Goal: Transaction & Acquisition: Subscribe to service/newsletter

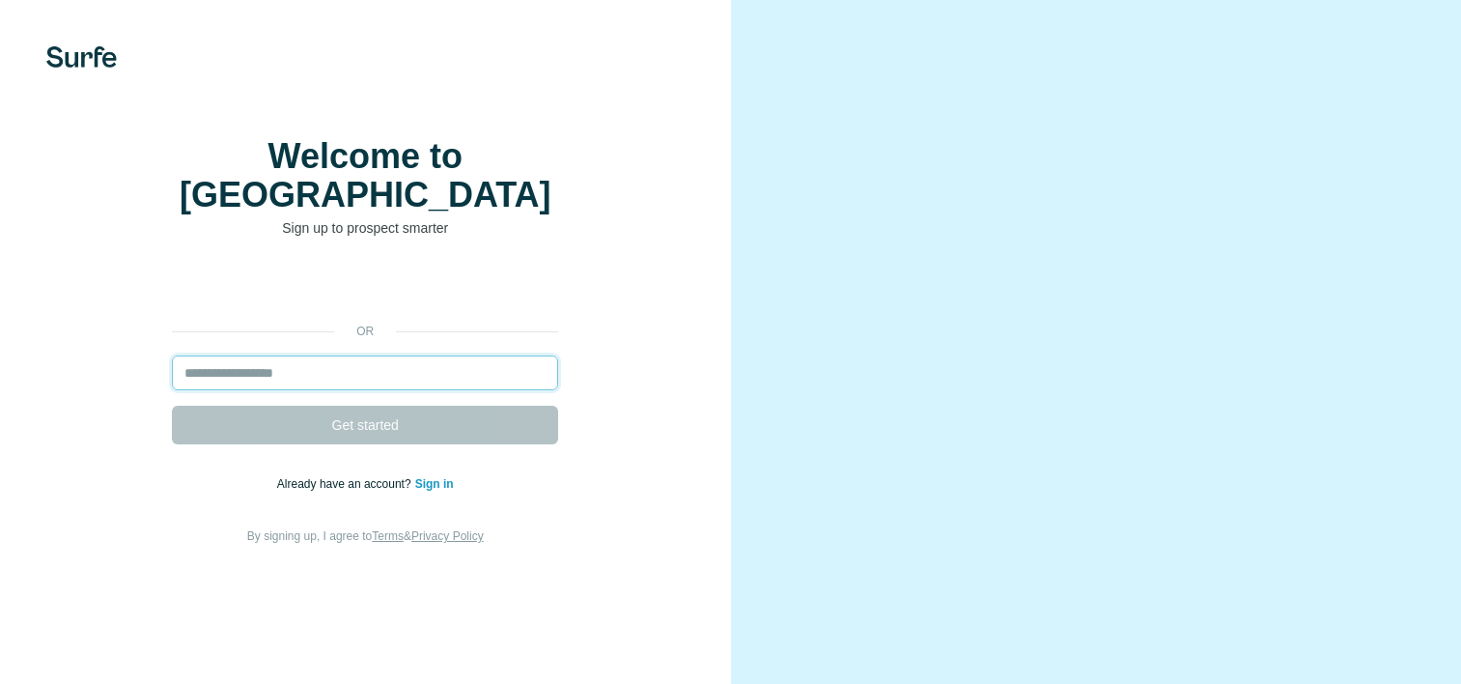
drag, startPoint x: 0, startPoint y: 0, endPoint x: 344, endPoint y: 399, distance: 526.5
click at [344, 390] on input "email" at bounding box center [365, 372] width 386 height 35
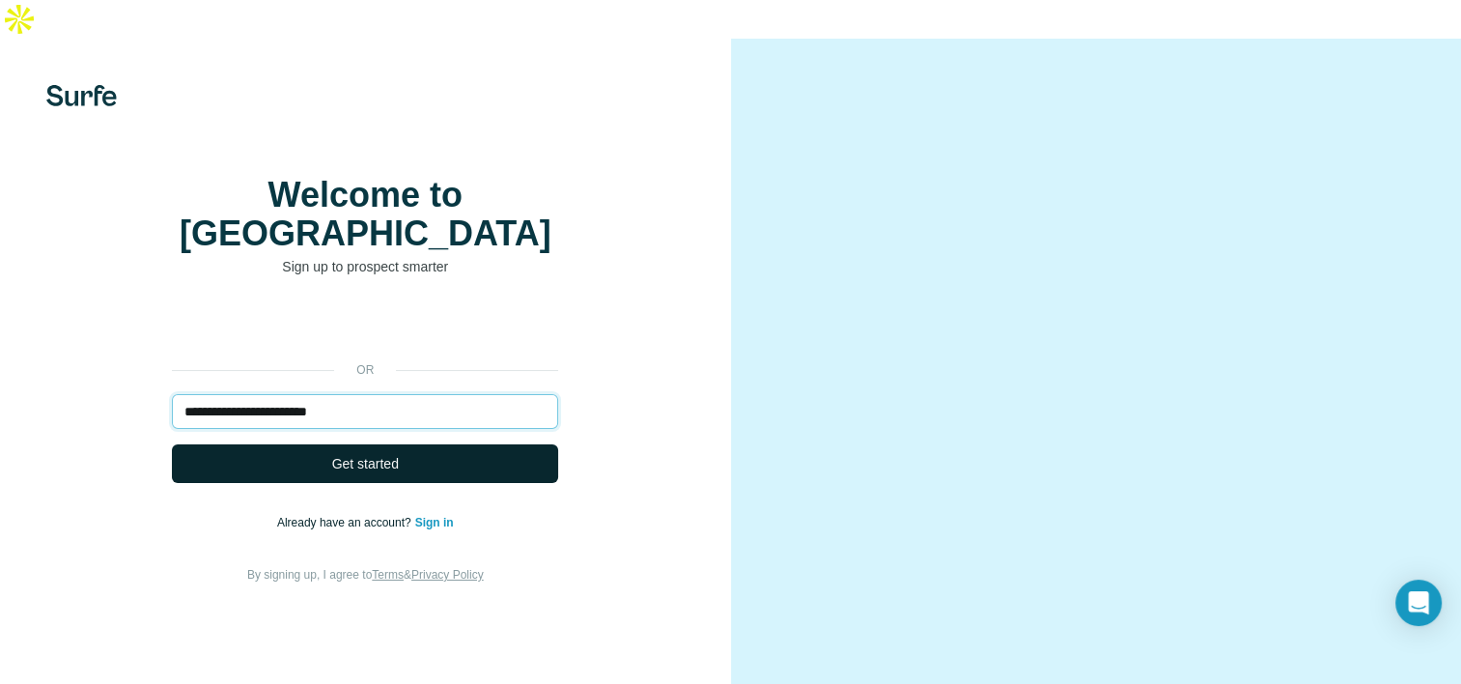
type input "**********"
click at [311, 449] on button "Get started" at bounding box center [365, 463] width 386 height 39
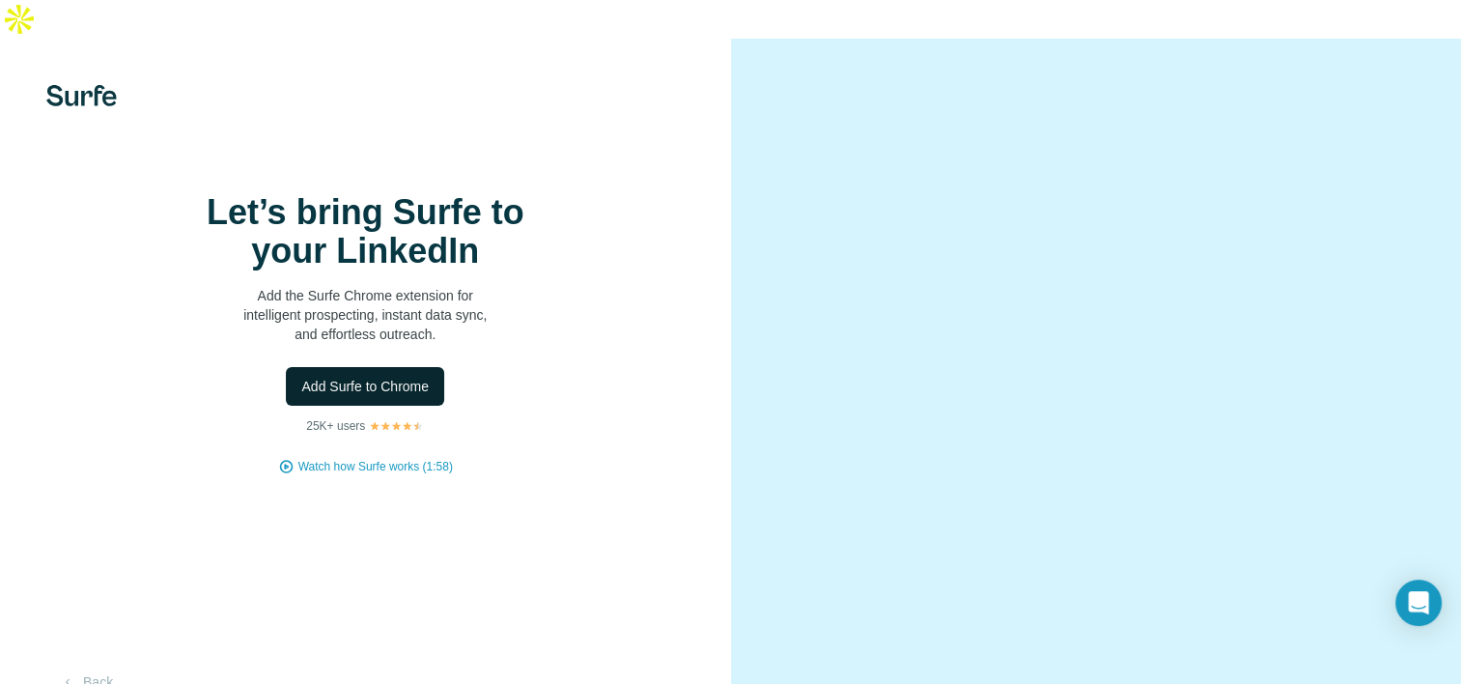
click at [375, 406] on button "Add Surfe to Chrome" at bounding box center [365, 386] width 158 height 39
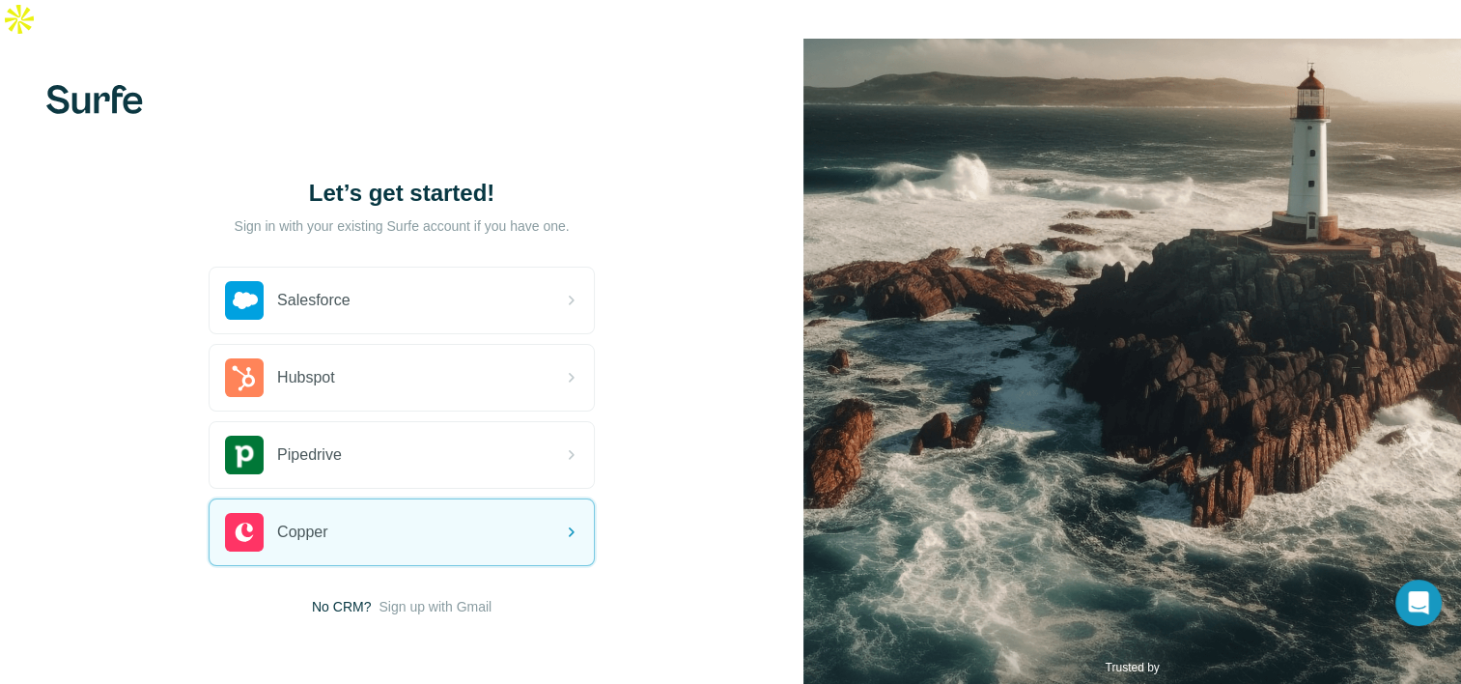
scroll to position [31, 0]
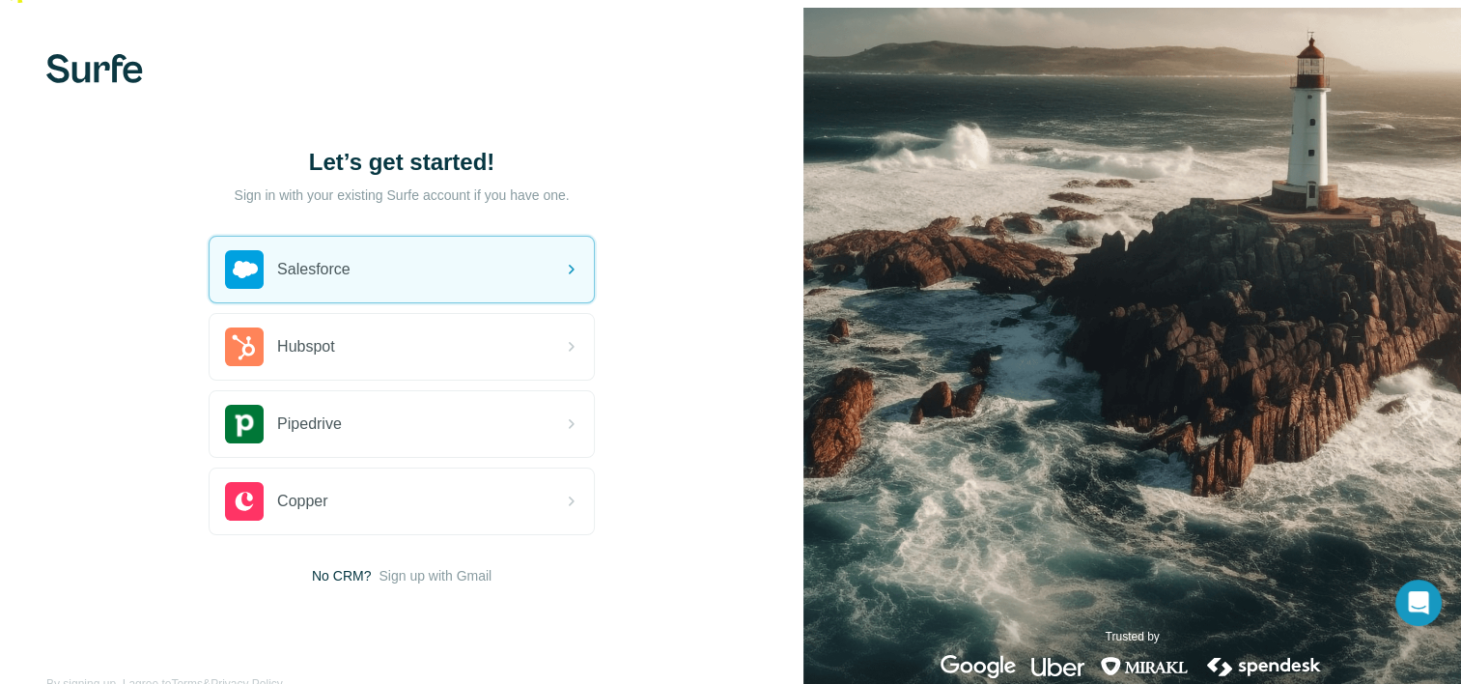
click at [79, 54] on img at bounding box center [94, 68] width 97 height 29
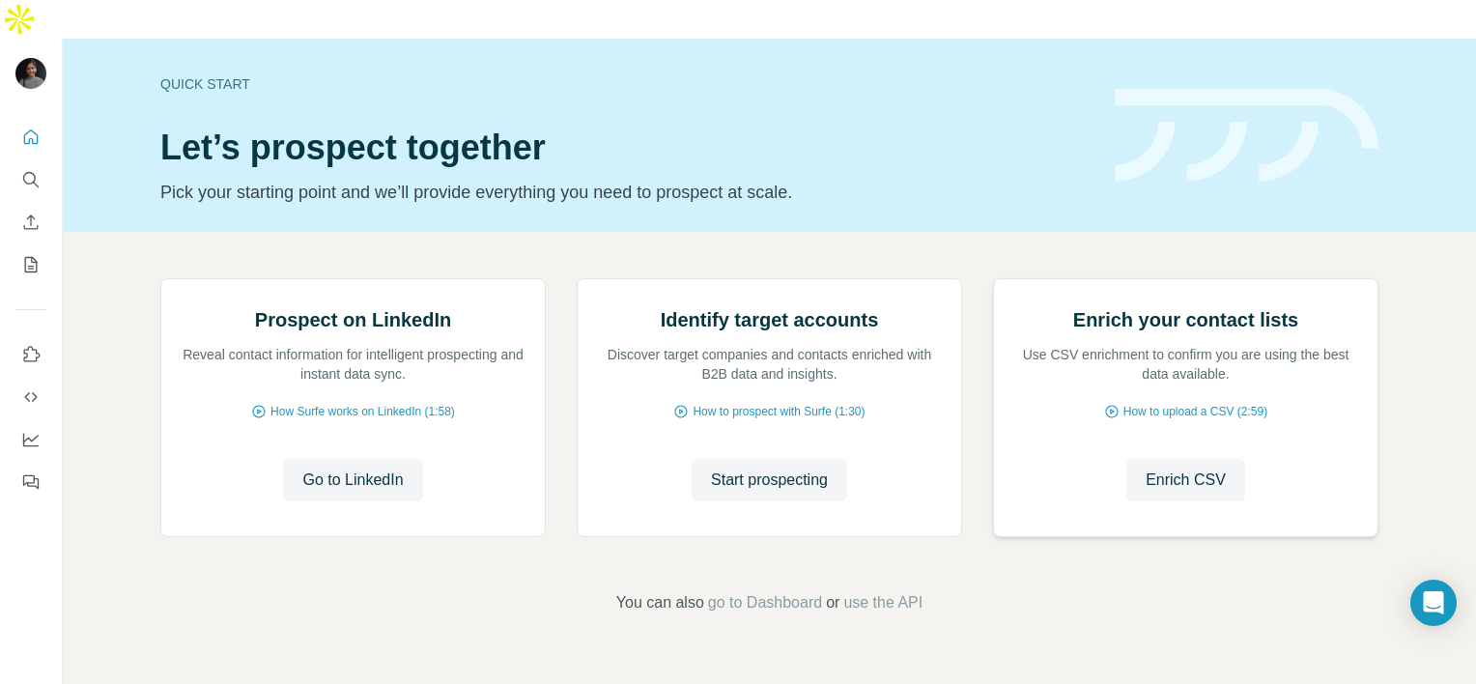
scroll to position [151, 0]
click at [343, 492] on span "Go to LinkedIn" at bounding box center [352, 479] width 100 height 23
click at [402, 420] on span "How Surfe works on LinkedIn (1:58)" at bounding box center [362, 411] width 184 height 17
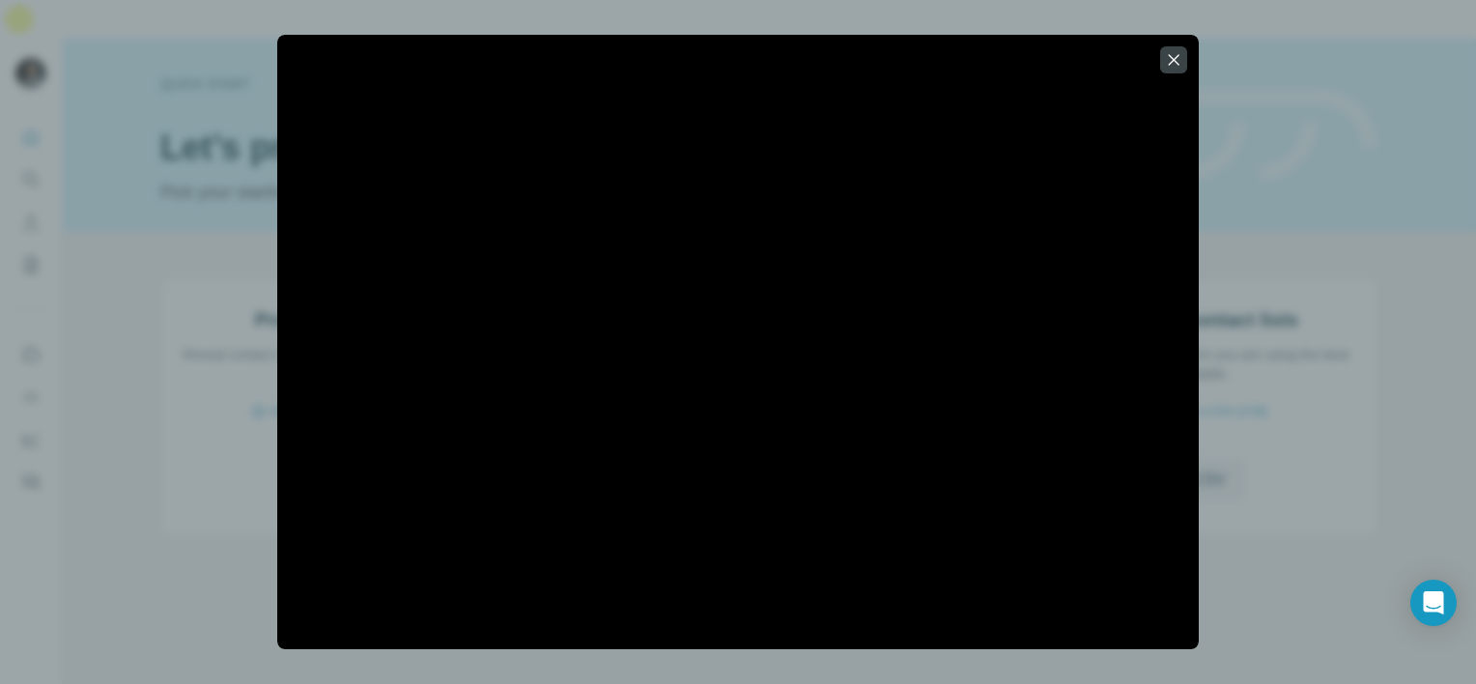
click at [1421, 75] on div at bounding box center [738, 342] width 1476 height 684
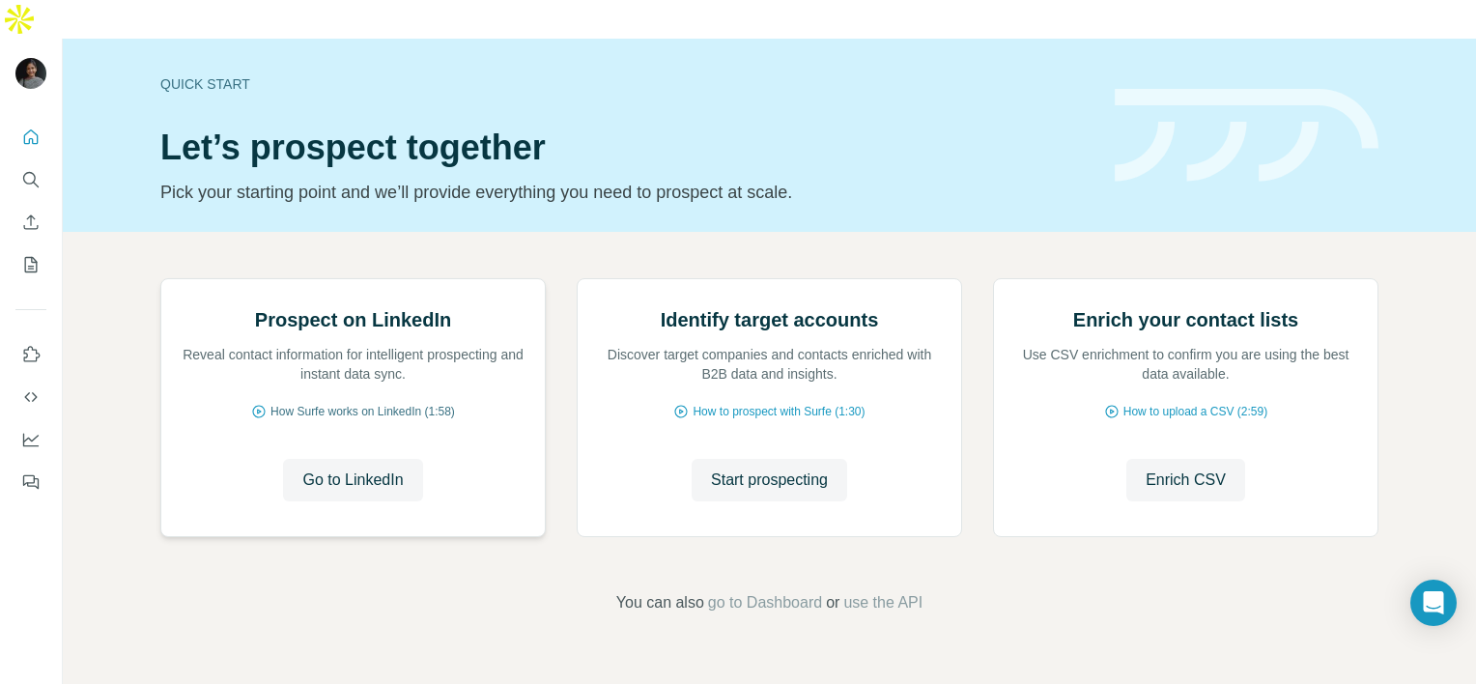
click at [382, 420] on span "How Surfe works on LinkedIn (1:58)" at bounding box center [362, 411] width 184 height 17
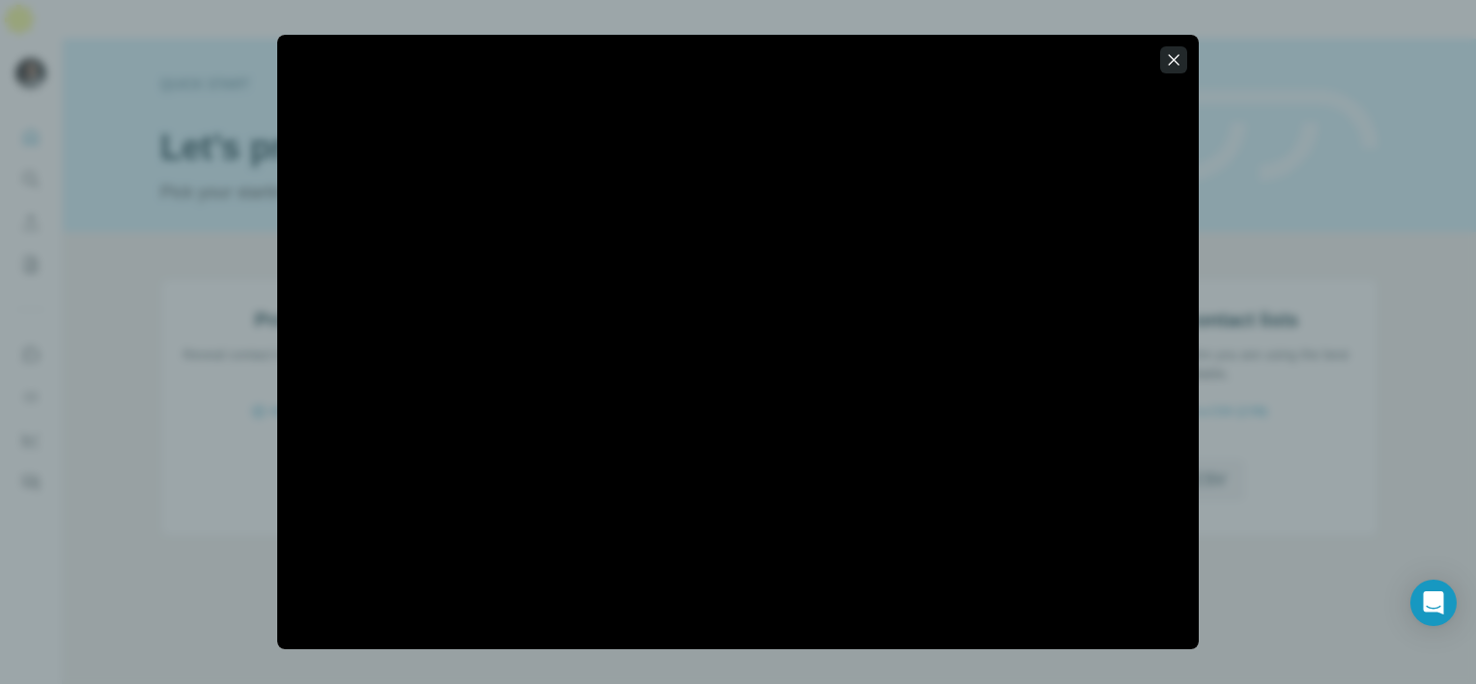
click at [1170, 65] on icon "button" at bounding box center [1173, 59] width 19 height 19
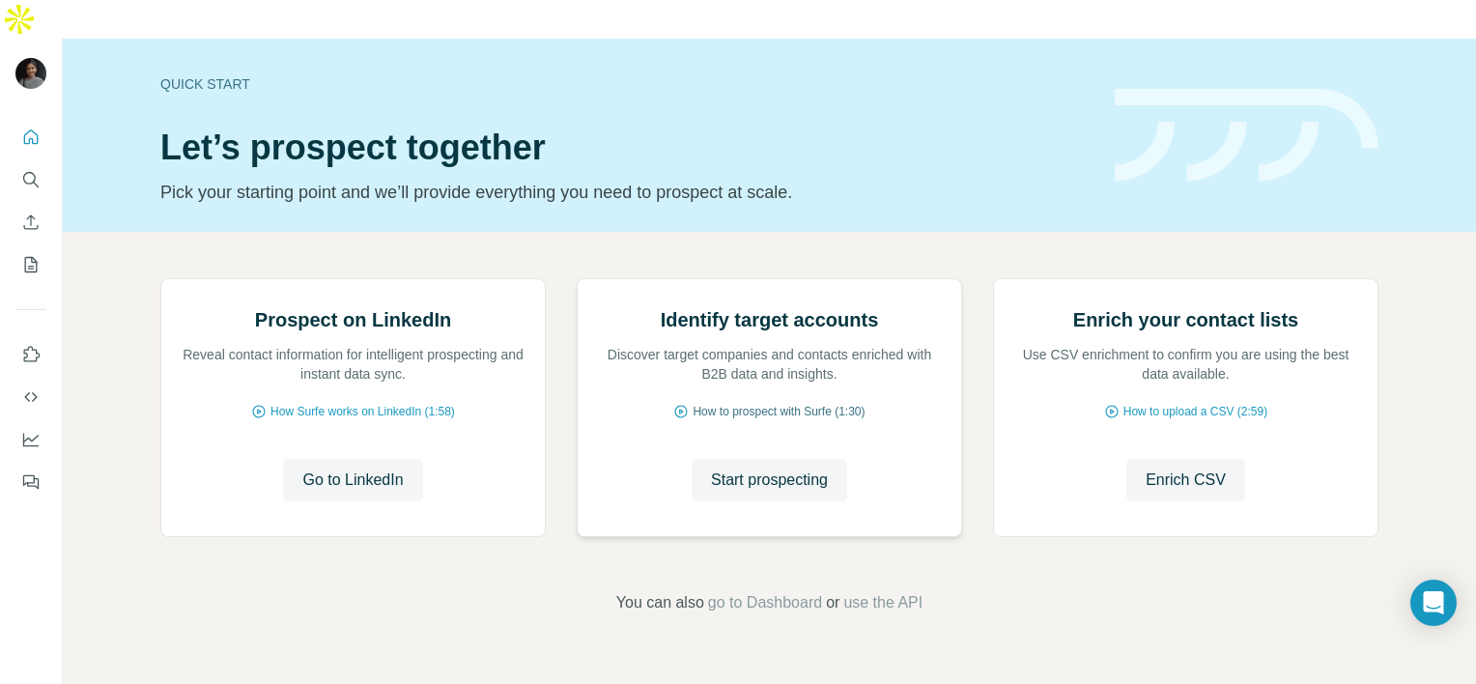
click at [767, 420] on span "How to prospect with Surfe (1:30)" at bounding box center [778, 411] width 172 height 17
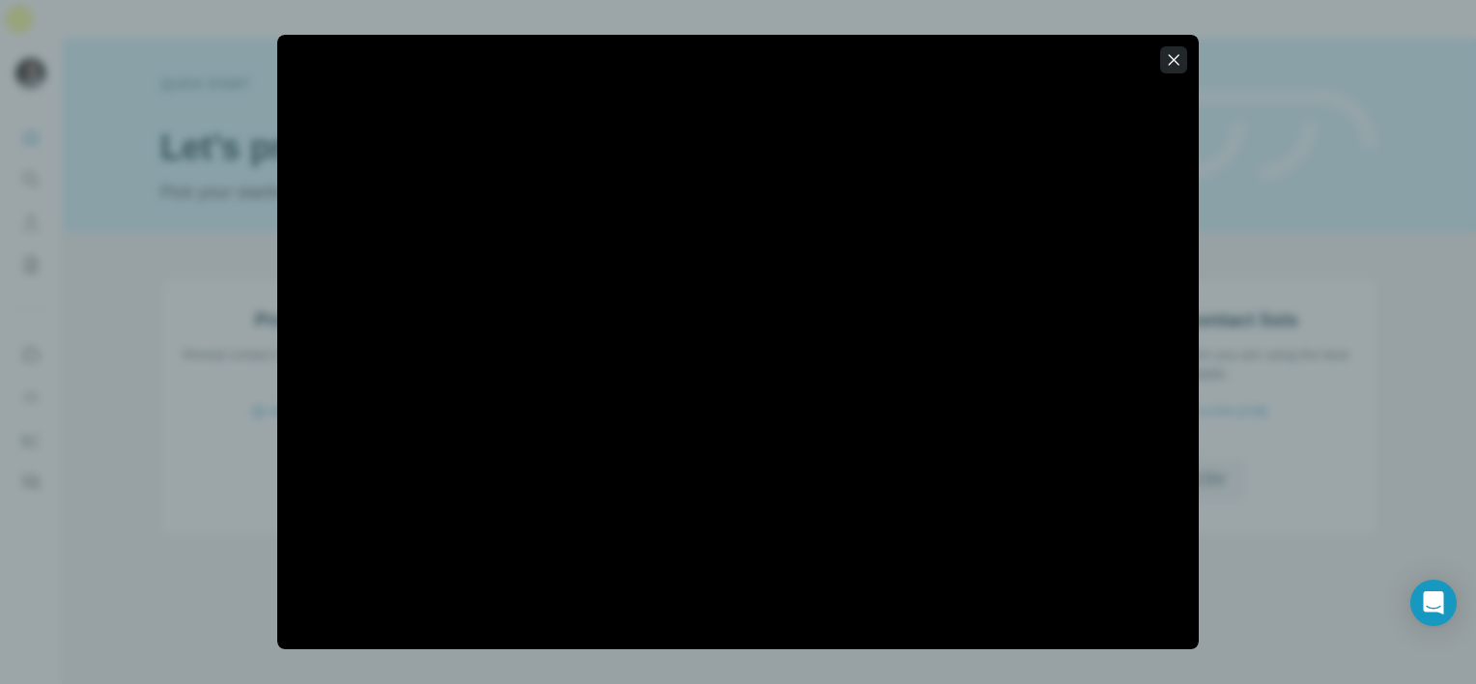
click at [1174, 53] on icon "button" at bounding box center [1173, 59] width 19 height 19
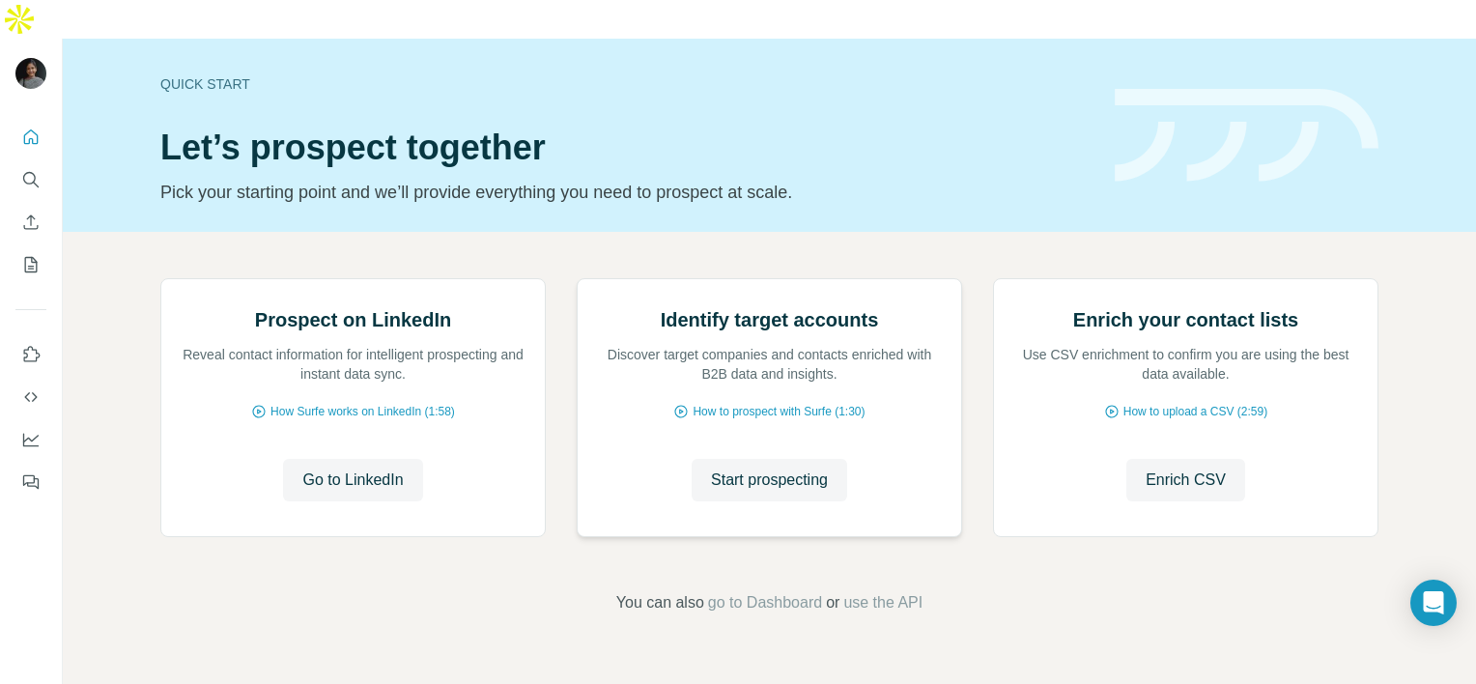
scroll to position [0, 0]
click at [30, 127] on icon "Quick start" at bounding box center [30, 136] width 19 height 19
drag, startPoint x: 28, startPoint y: 173, endPoint x: 33, endPoint y: 197, distance: 24.6
click at [33, 205] on button "Enrich CSV" at bounding box center [30, 222] width 31 height 35
click at [31, 214] on icon "Enrich CSV" at bounding box center [31, 221] width 14 height 14
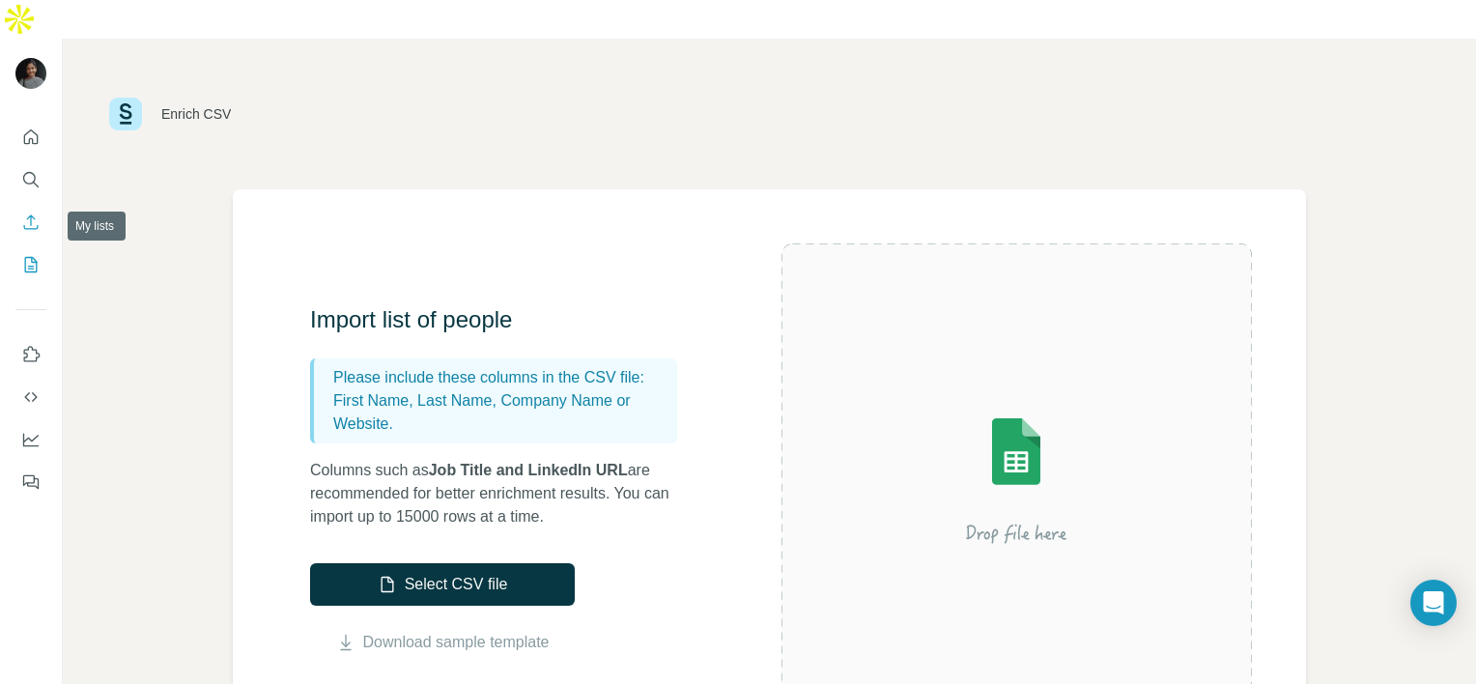
click at [25, 257] on icon "My lists" at bounding box center [31, 264] width 13 height 15
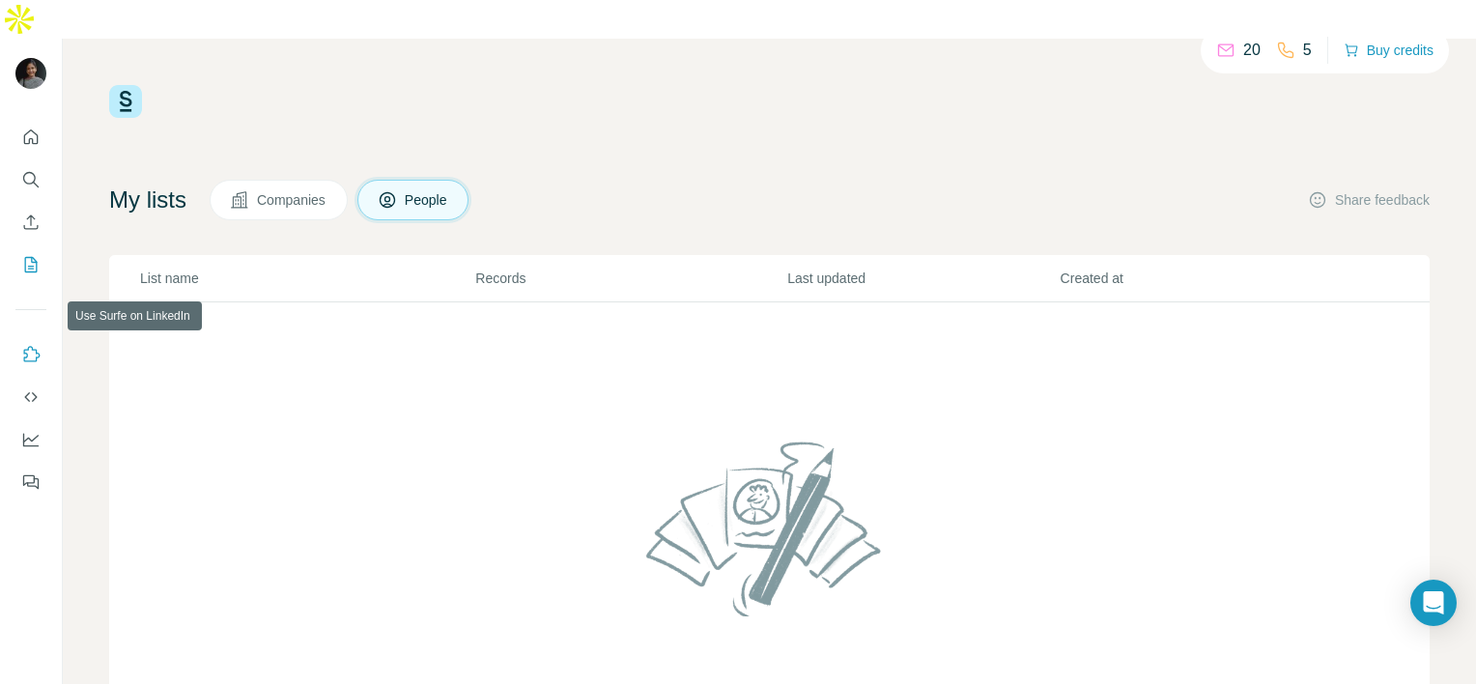
click at [35, 345] on icon "Use Surfe on LinkedIn" at bounding box center [30, 354] width 19 height 19
click at [35, 430] on icon "Dashboard" at bounding box center [30, 439] width 19 height 19
click at [37, 127] on icon "Quick start" at bounding box center [30, 136] width 19 height 19
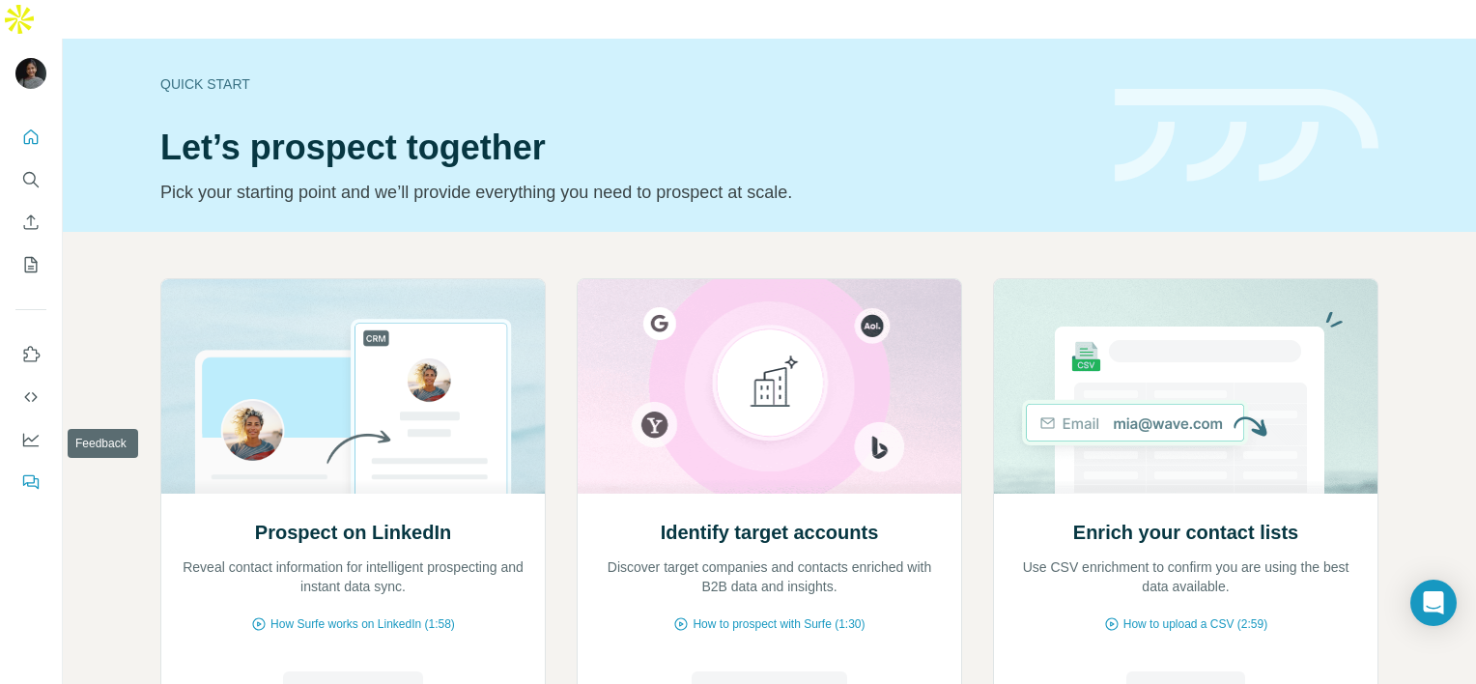
click at [31, 472] on icon "Feedback" at bounding box center [30, 481] width 19 height 19
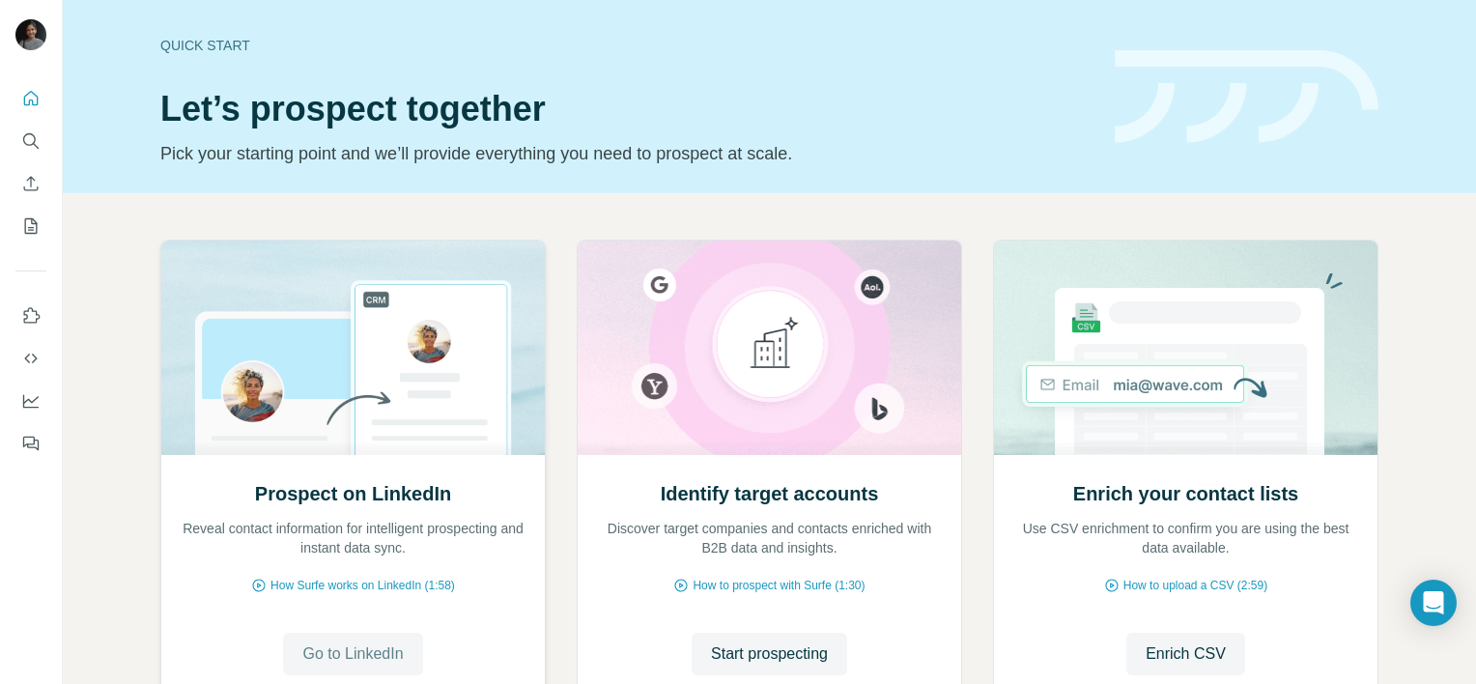
click at [338, 656] on span "Go to LinkedIn" at bounding box center [352, 653] width 100 height 23
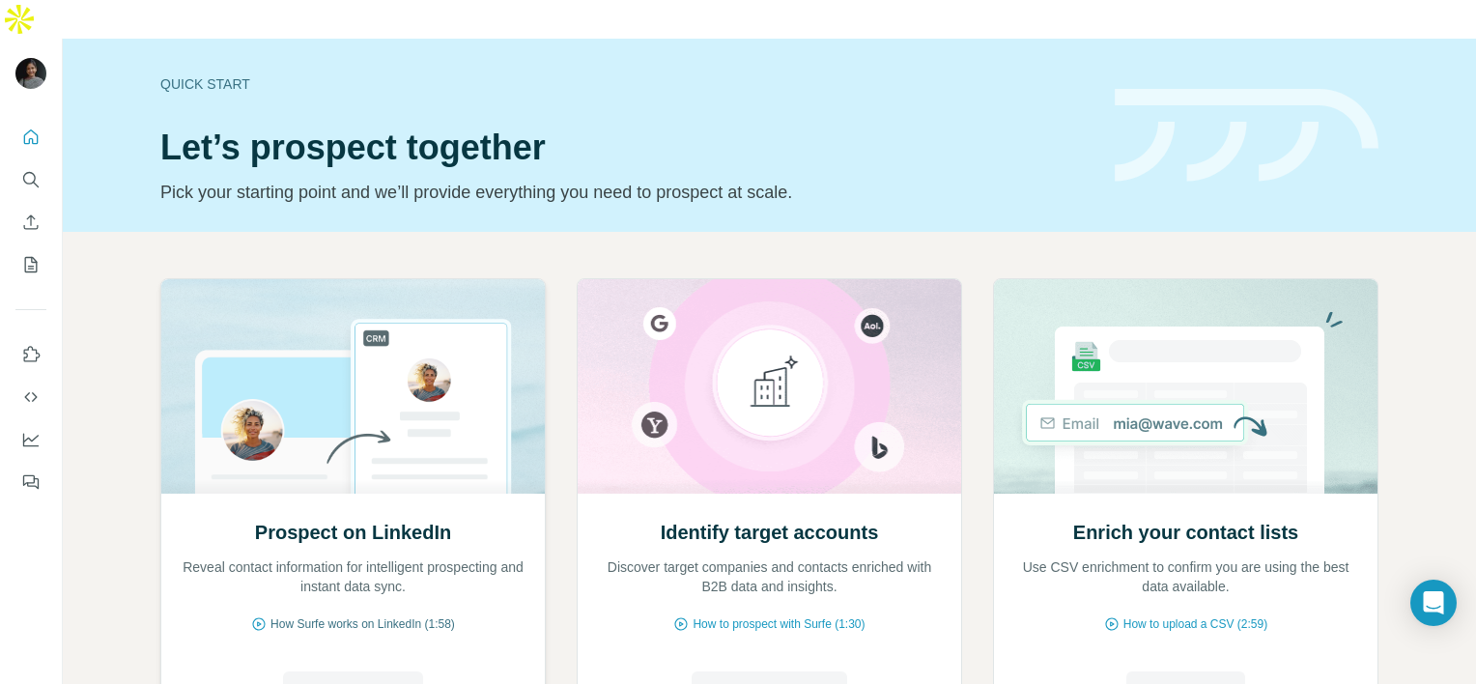
click at [336, 615] on span "How Surfe works on LinkedIn (1:58)" at bounding box center [362, 623] width 184 height 17
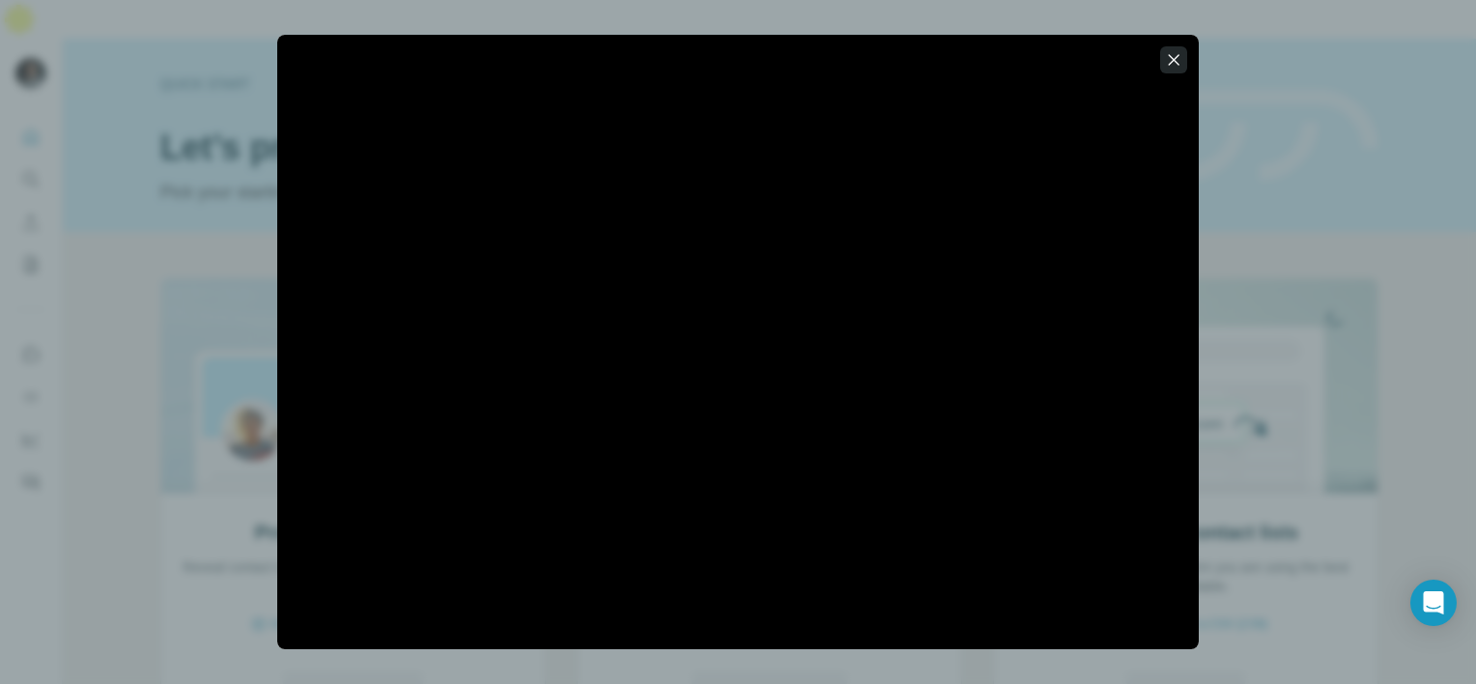
click at [1170, 62] on icon "button" at bounding box center [1173, 59] width 11 height 11
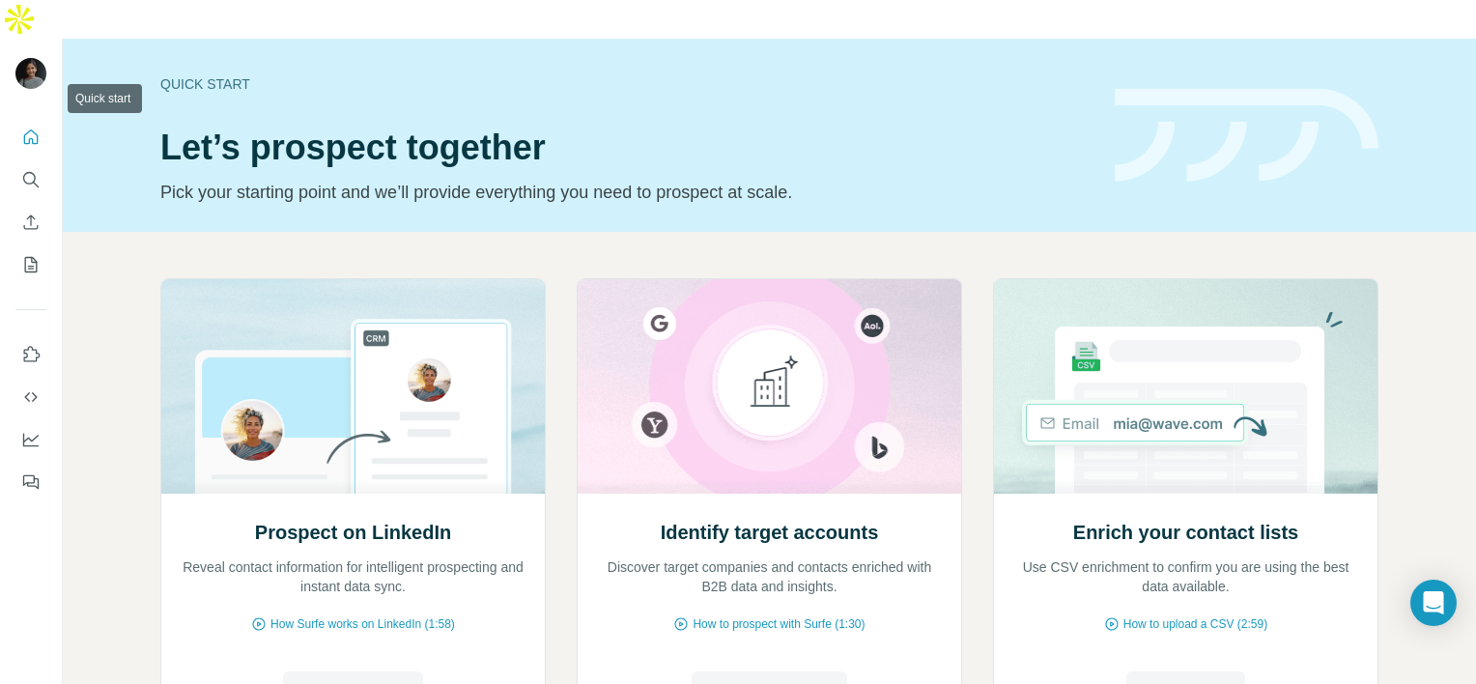
click at [33, 127] on icon "Quick start" at bounding box center [30, 136] width 19 height 19
click at [29, 212] on icon "Enrich CSV" at bounding box center [30, 221] width 19 height 19
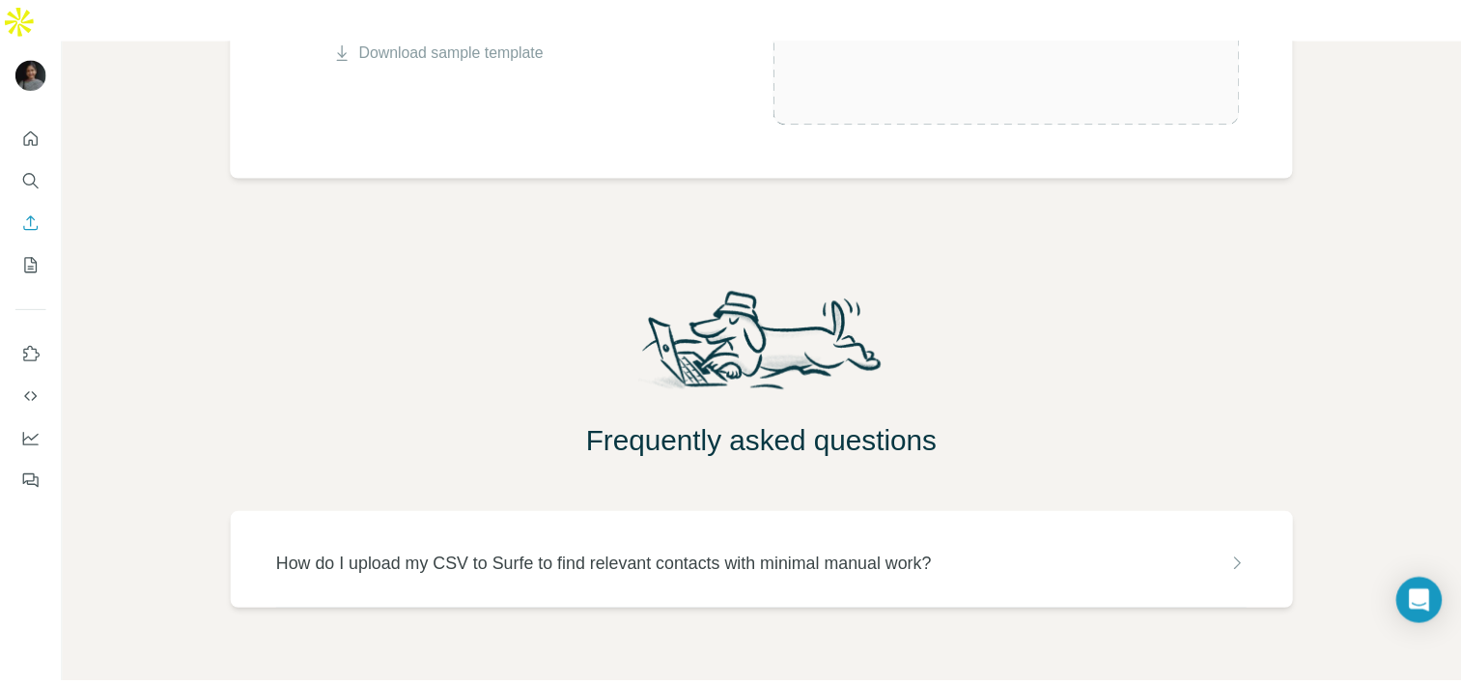
scroll to position [206, 0]
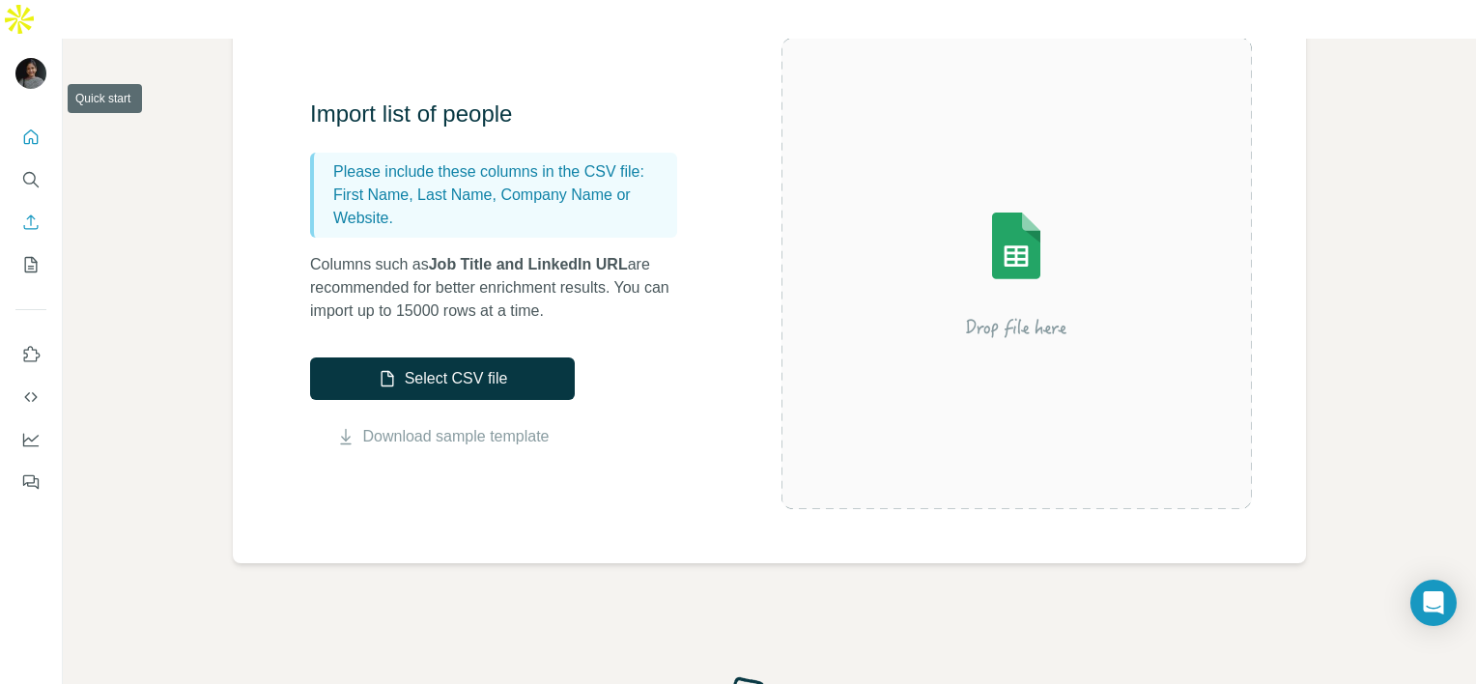
drag, startPoint x: 32, startPoint y: 92, endPoint x: 41, endPoint y: 85, distance: 11.0
click at [32, 129] on icon "Quick start" at bounding box center [31, 136] width 14 height 14
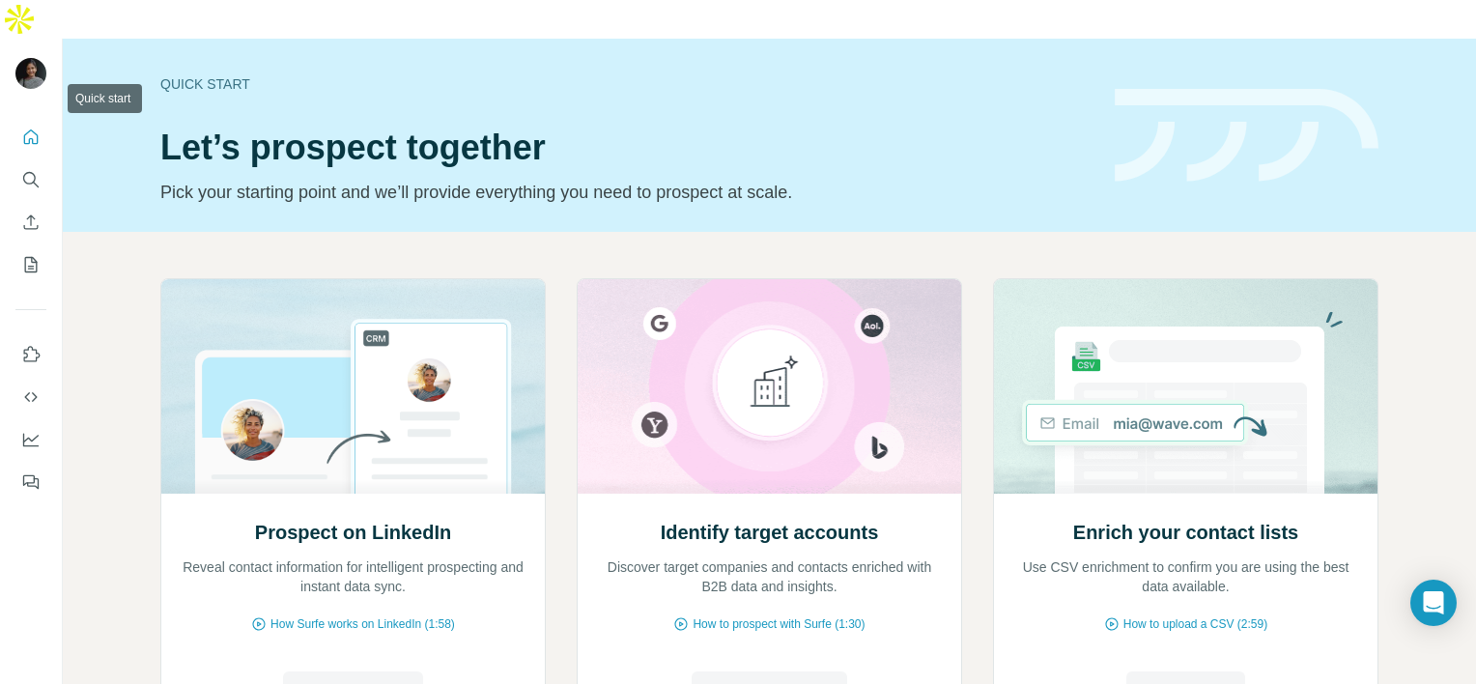
click at [26, 127] on icon "Quick start" at bounding box center [30, 136] width 19 height 19
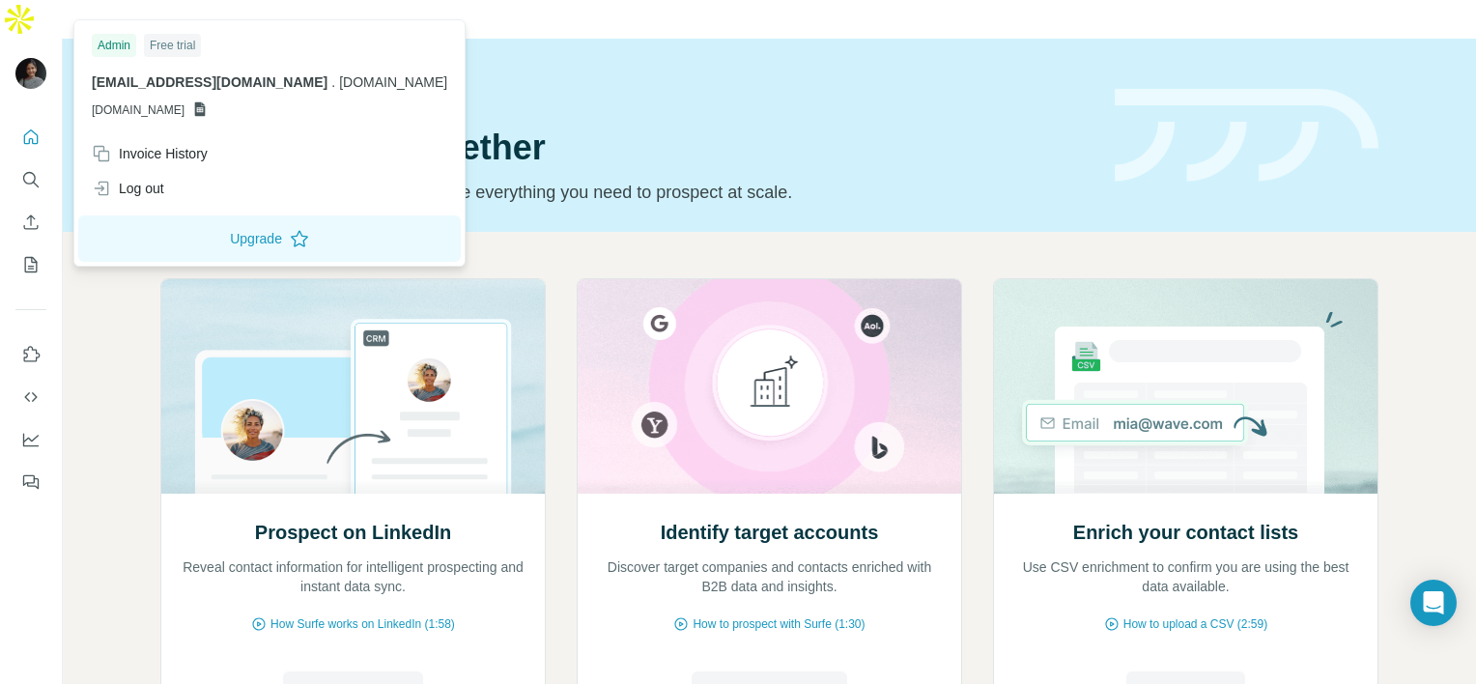
click at [43, 58] on div at bounding box center [30, 75] width 31 height 35
click at [206, 105] on icon at bounding box center [200, 109] width 11 height 14
click at [184, 101] on span "[DOMAIN_NAME]" at bounding box center [138, 109] width 93 height 17
click at [184, 113] on span "[DOMAIN_NAME]" at bounding box center [138, 109] width 93 height 17
click at [131, 151] on div "Invoice History" at bounding box center [150, 153] width 116 height 19
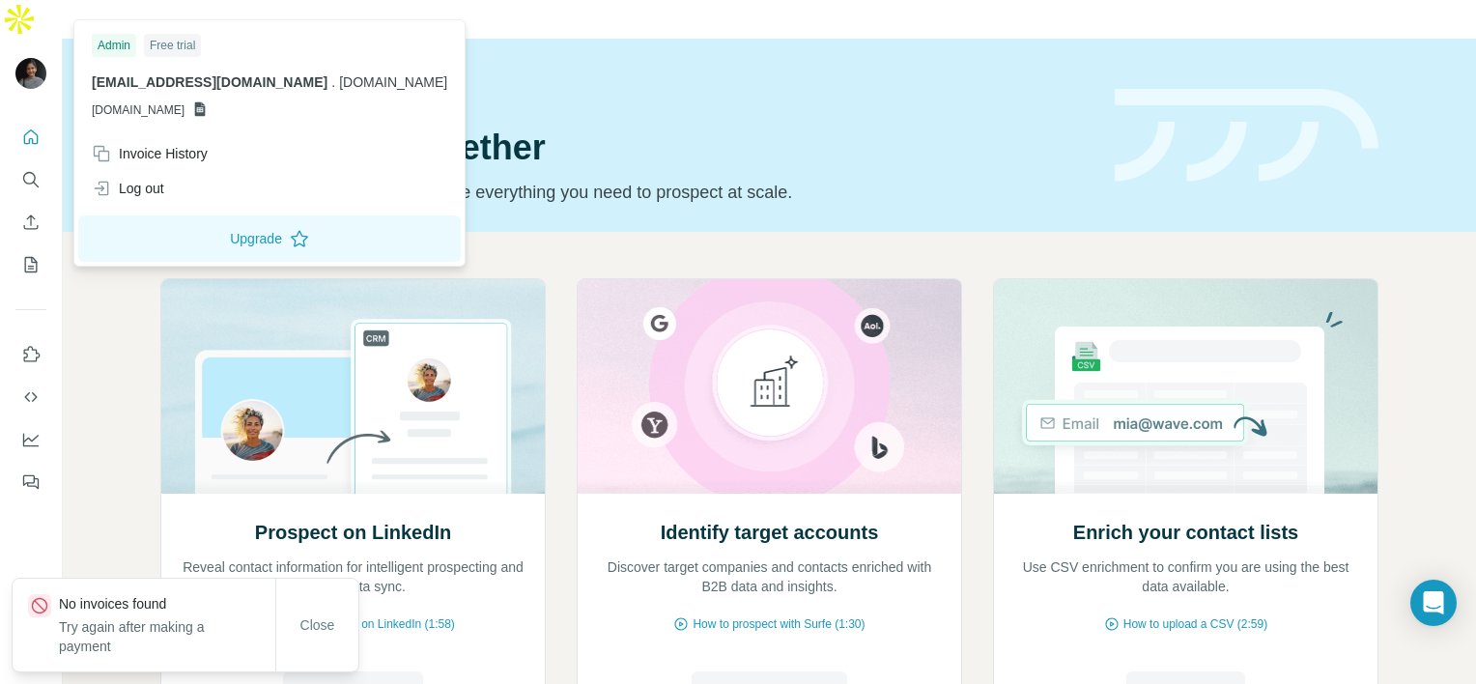
click at [150, 81] on span "[EMAIL_ADDRESS][DOMAIN_NAME]" at bounding box center [210, 81] width 236 height 15
click at [171, 46] on div "Free trial" at bounding box center [172, 45] width 57 height 23
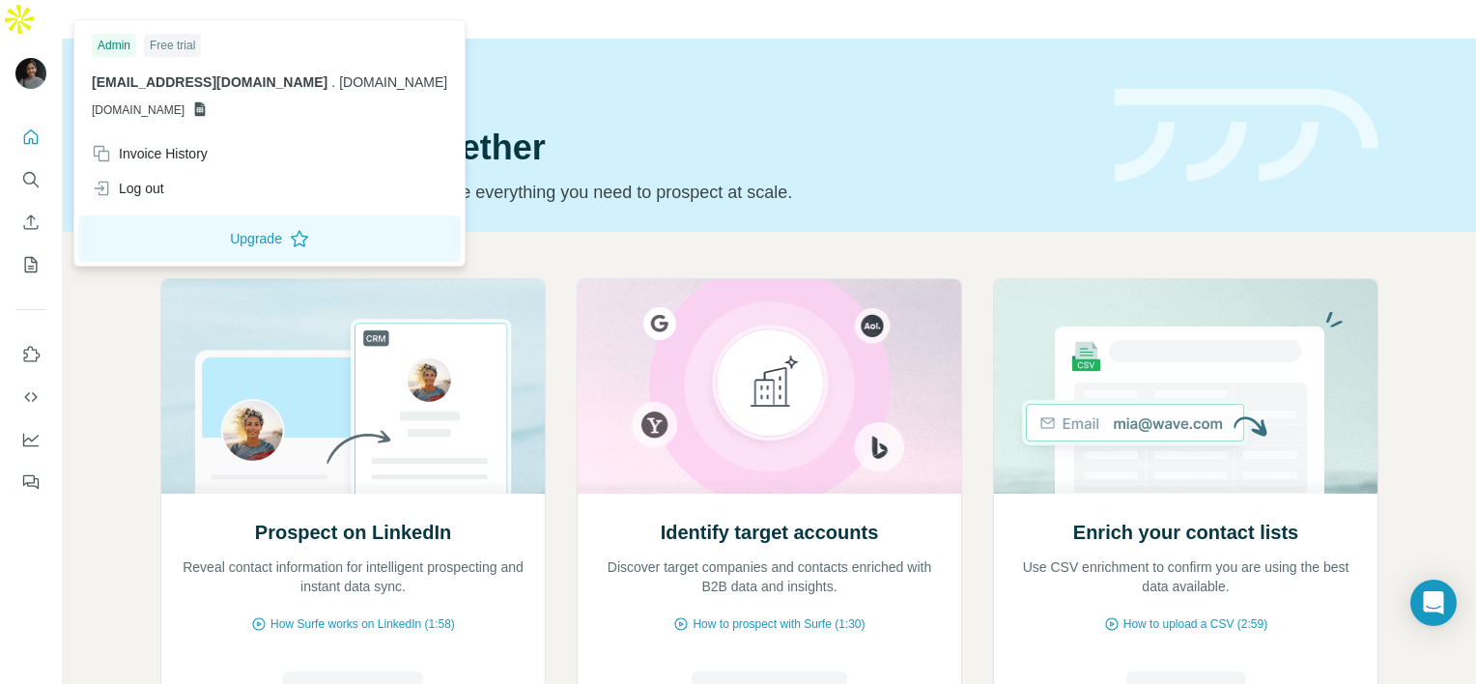
click at [201, 81] on span "[EMAIL_ADDRESS][DOMAIN_NAME]" at bounding box center [210, 81] width 236 height 15
click at [339, 83] on span "[DOMAIN_NAME]" at bounding box center [393, 81] width 108 height 15
click at [243, 107] on p "[DOMAIN_NAME]" at bounding box center [269, 109] width 355 height 17
click at [174, 103] on span "[DOMAIN_NAME]" at bounding box center [138, 109] width 93 height 17
click at [116, 119] on div "Admin Free trial [EMAIL_ADDRESS][DOMAIN_NAME] . [DOMAIN_NAME] [DOMAIN_NAME]" at bounding box center [269, 80] width 382 height 112
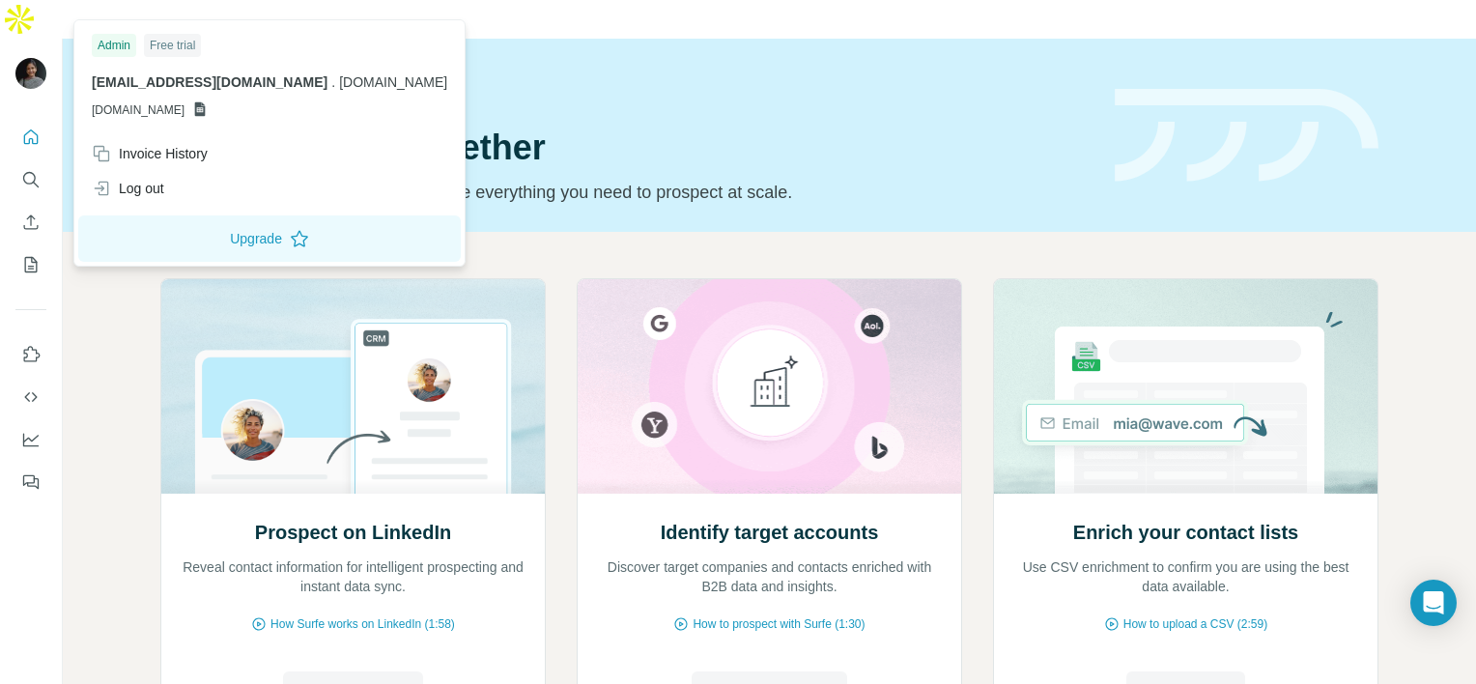
click at [114, 108] on span "[DOMAIN_NAME]" at bounding box center [138, 109] width 93 height 17
drag, startPoint x: 114, startPoint y: 108, endPoint x: 365, endPoint y: 117, distance: 251.2
click at [365, 117] on div "Admin Free trial [EMAIL_ADDRESS][DOMAIN_NAME] . [DOMAIN_NAME] [DOMAIN_NAME]" at bounding box center [269, 80] width 382 height 112
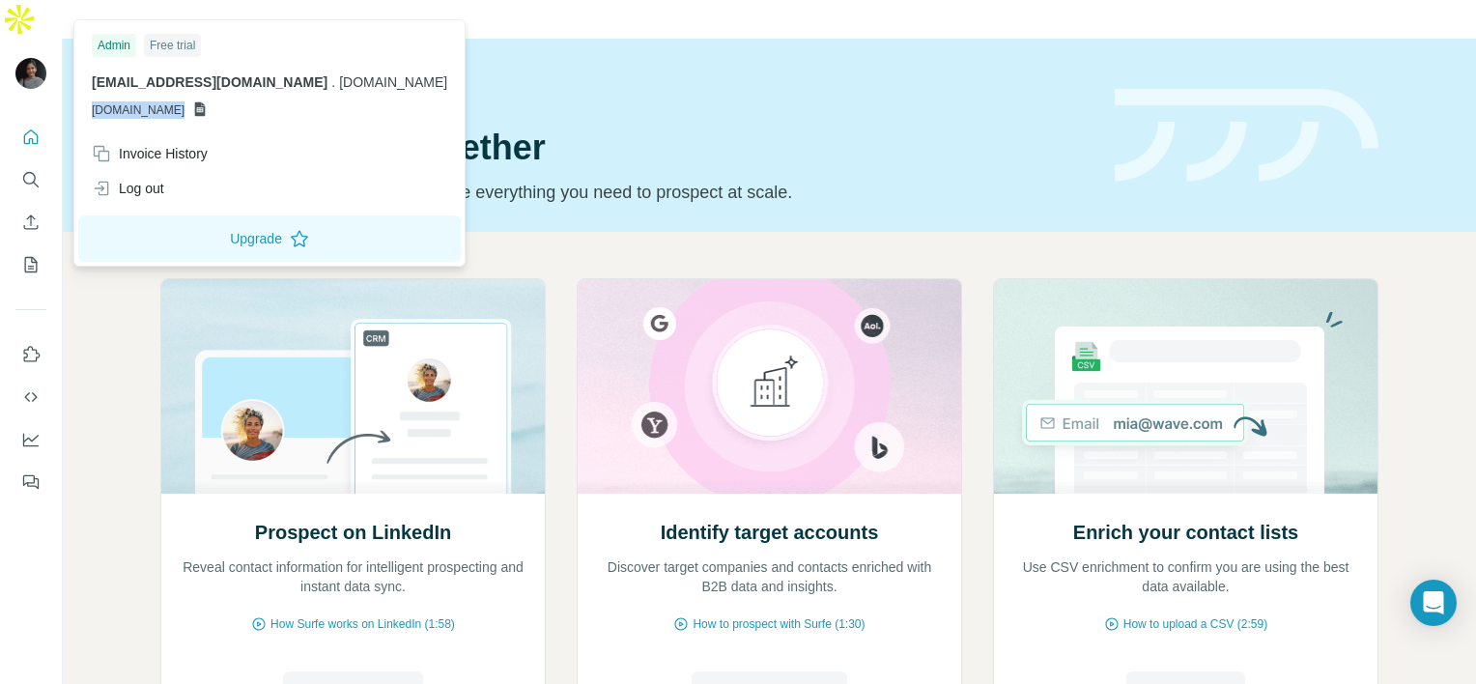
click at [206, 110] on icon at bounding box center [200, 109] width 11 height 14
drag, startPoint x: 251, startPoint y: 110, endPoint x: 160, endPoint y: 104, distance: 91.0
drag, startPoint x: 160, startPoint y: 104, endPoint x: 637, endPoint y: 73, distance: 478.0
click at [637, 73] on div "Quick start Let’s prospect together Pick your starting point and we’ll provide …" at bounding box center [625, 135] width 931 height 141
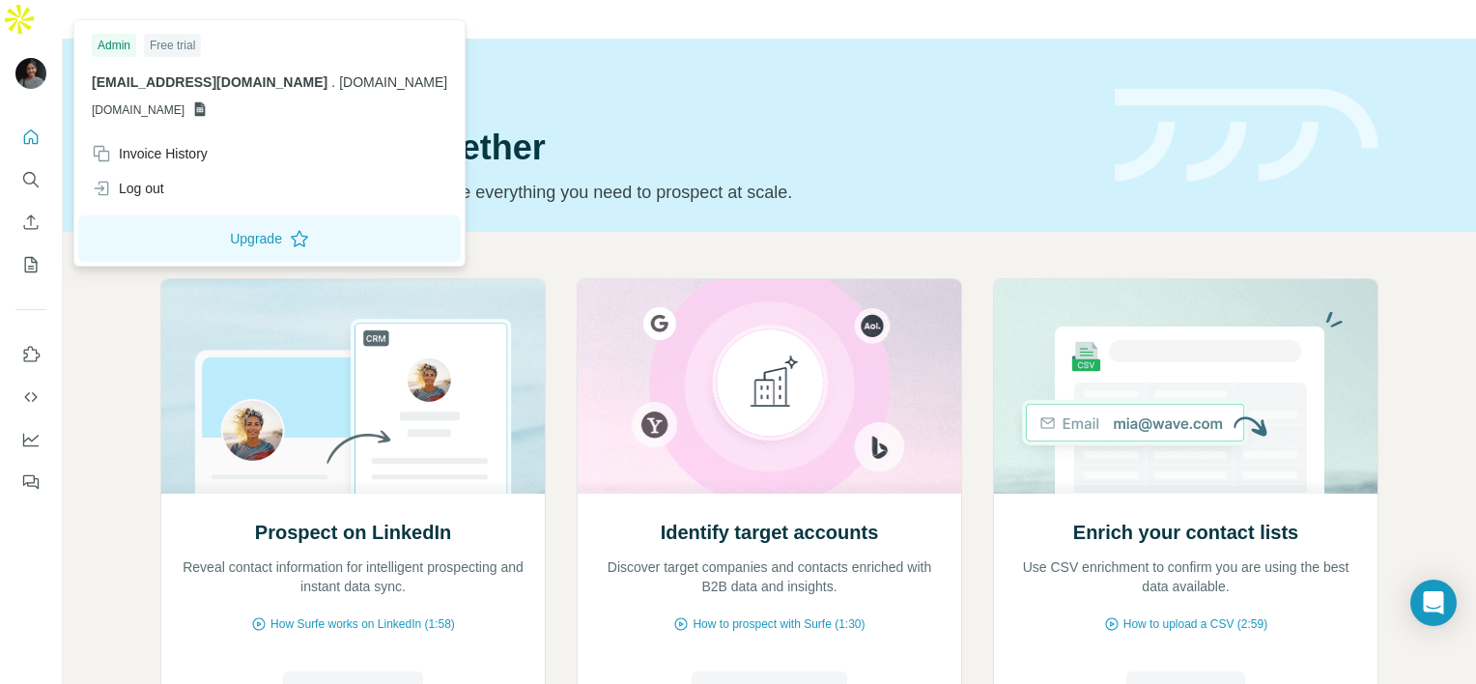
click at [20, 58] on img at bounding box center [30, 73] width 31 height 31
click at [165, 146] on div "Invoice History" at bounding box center [150, 153] width 116 height 19
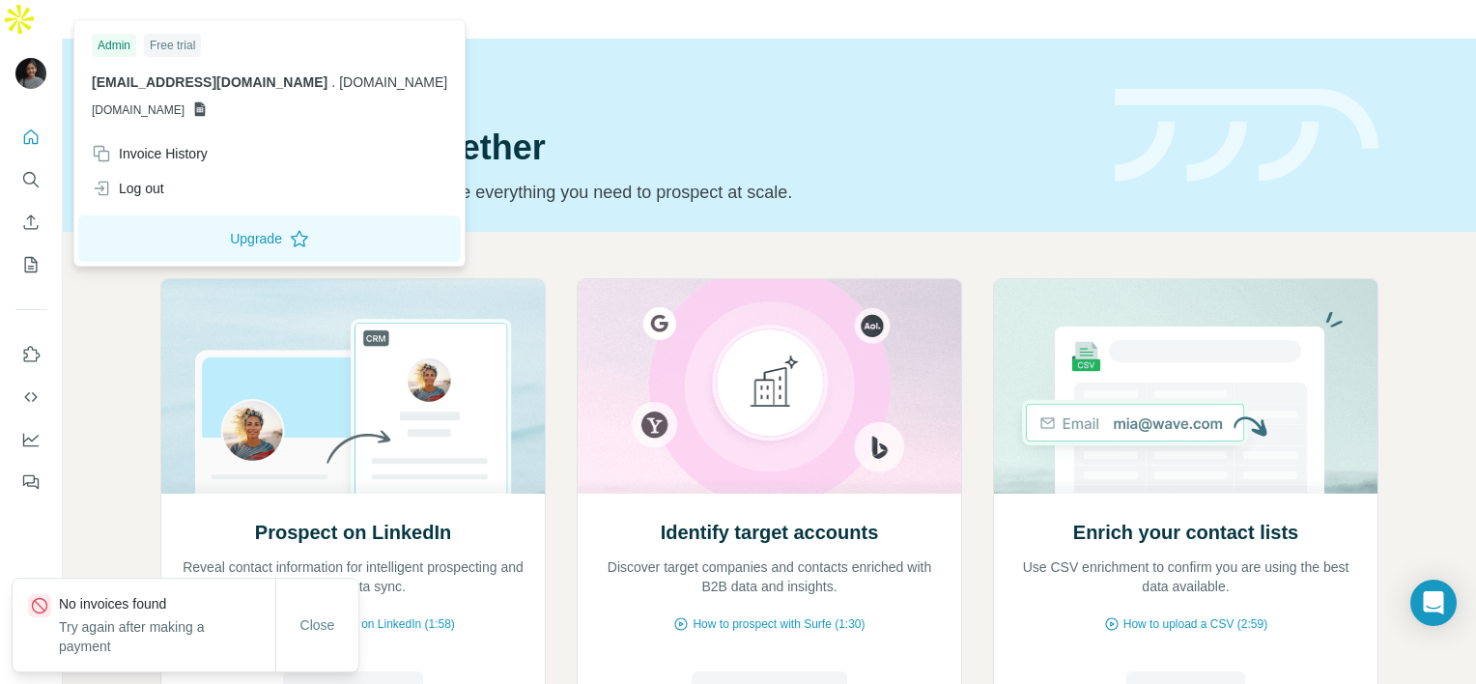
click at [152, 90] on p "[EMAIL_ADDRESS][DOMAIN_NAME] . [DOMAIN_NAME]" at bounding box center [269, 81] width 355 height 19
click at [164, 186] on div "Log out" at bounding box center [128, 188] width 72 height 19
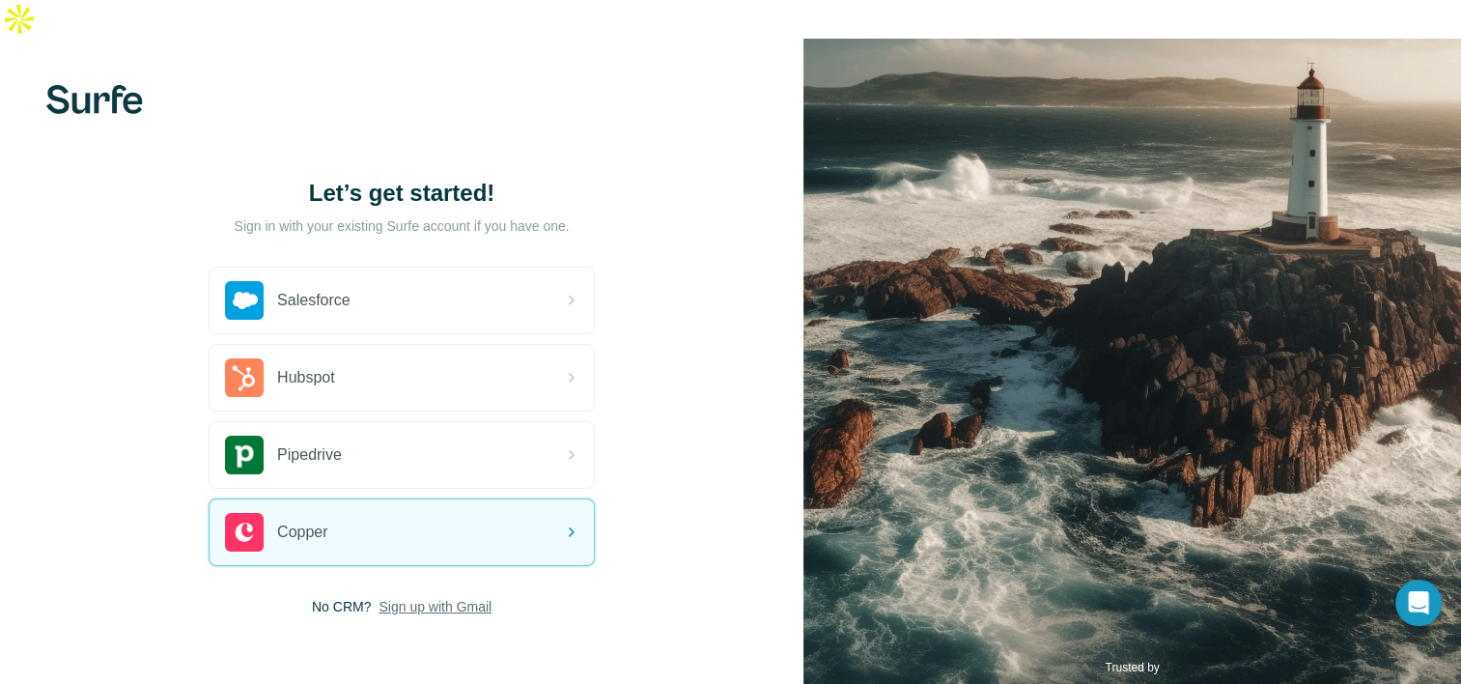
click at [445, 597] on span "Sign up with Gmail" at bounding box center [435, 606] width 113 height 19
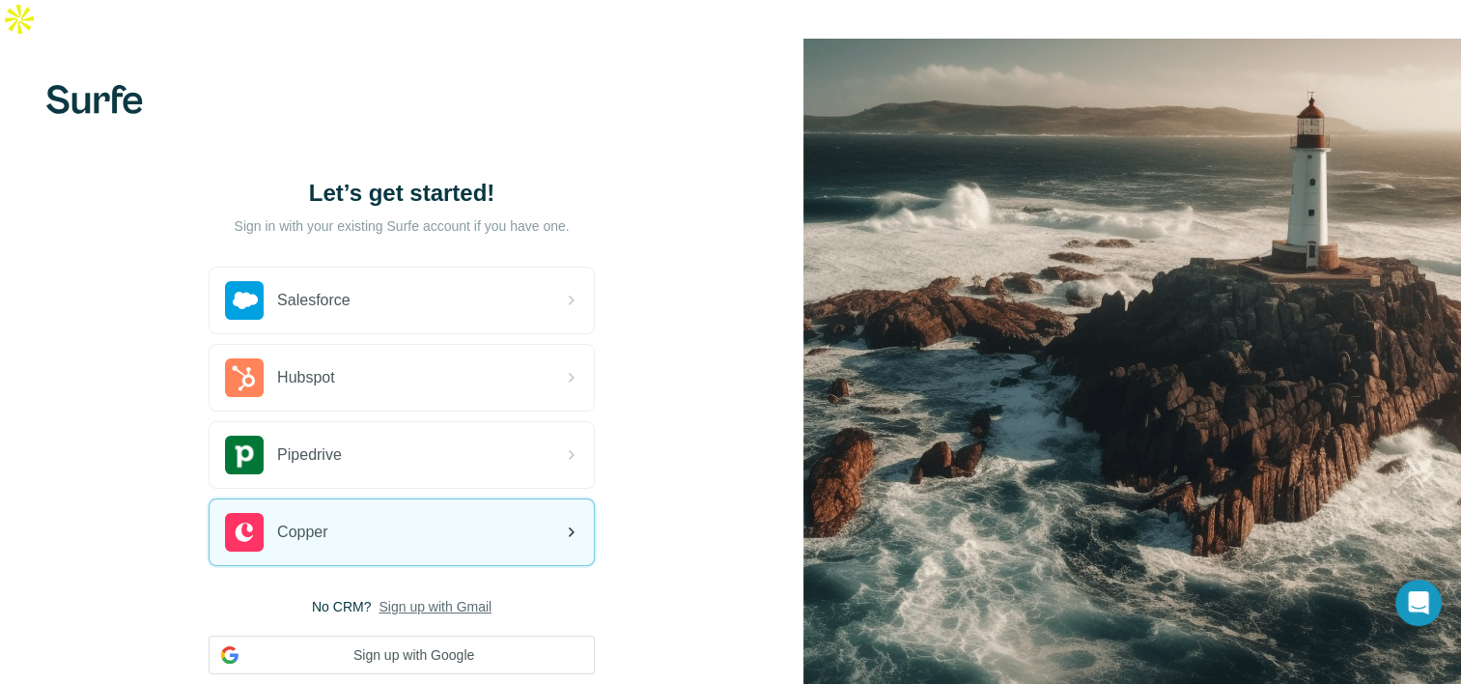
scroll to position [89, 0]
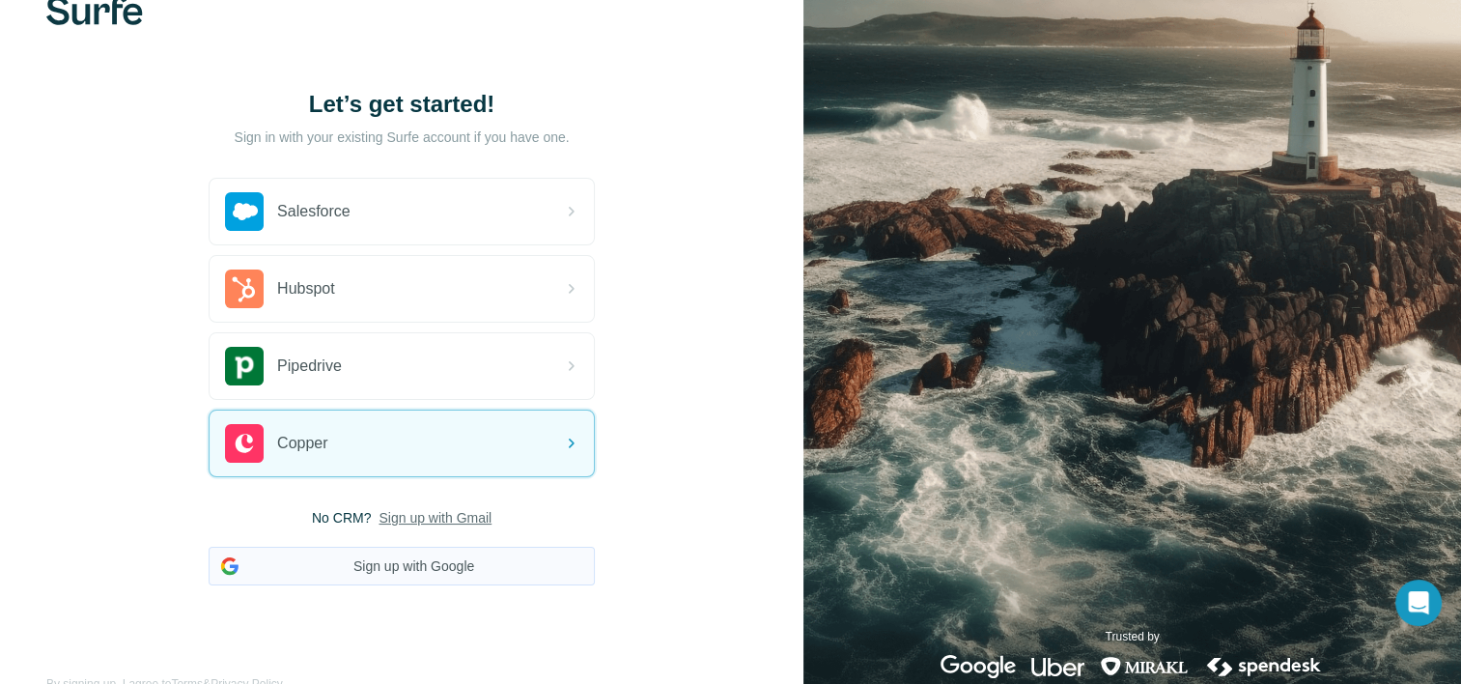
click at [394, 547] on button "Sign up with Google" at bounding box center [402, 566] width 386 height 39
